Goal: Task Accomplishment & Management: Manage account settings

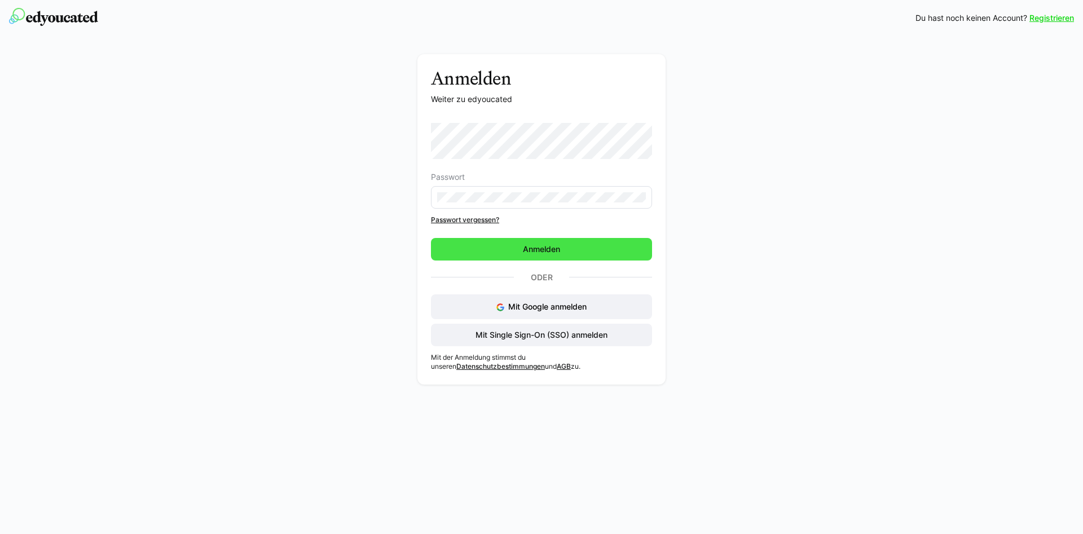
click at [528, 242] on span "Anmelden" at bounding box center [541, 249] width 221 height 23
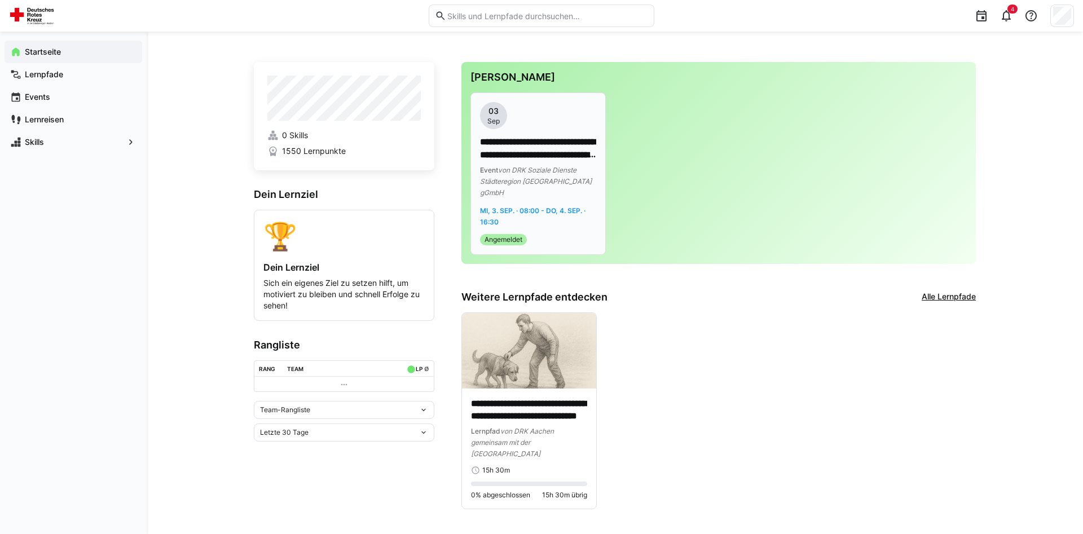
click at [560, 219] on div "**********" at bounding box center [538, 173] width 116 height 143
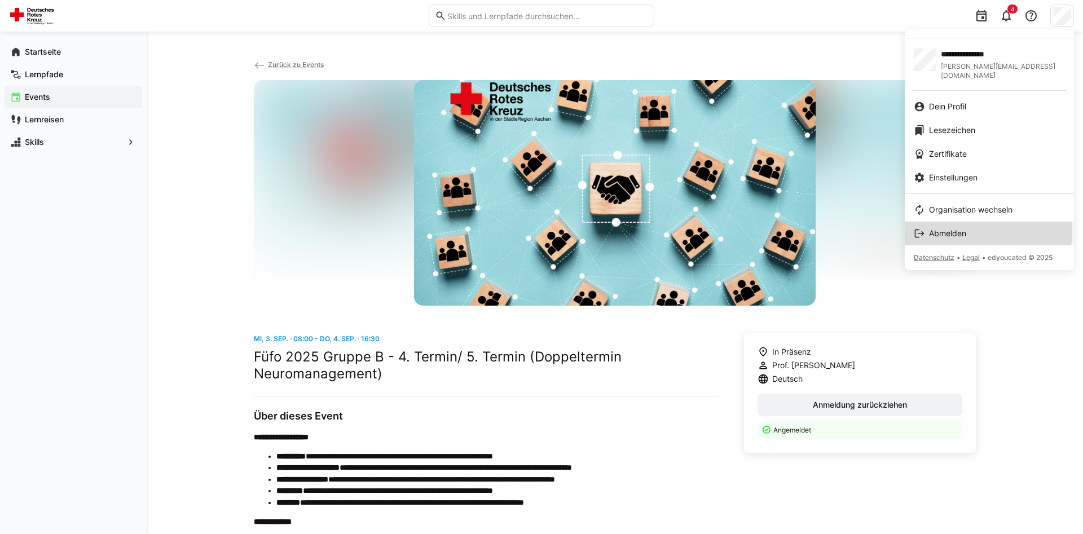
click at [940, 228] on span "Abmelden" at bounding box center [947, 233] width 37 height 11
